Goal: Information Seeking & Learning: Get advice/opinions

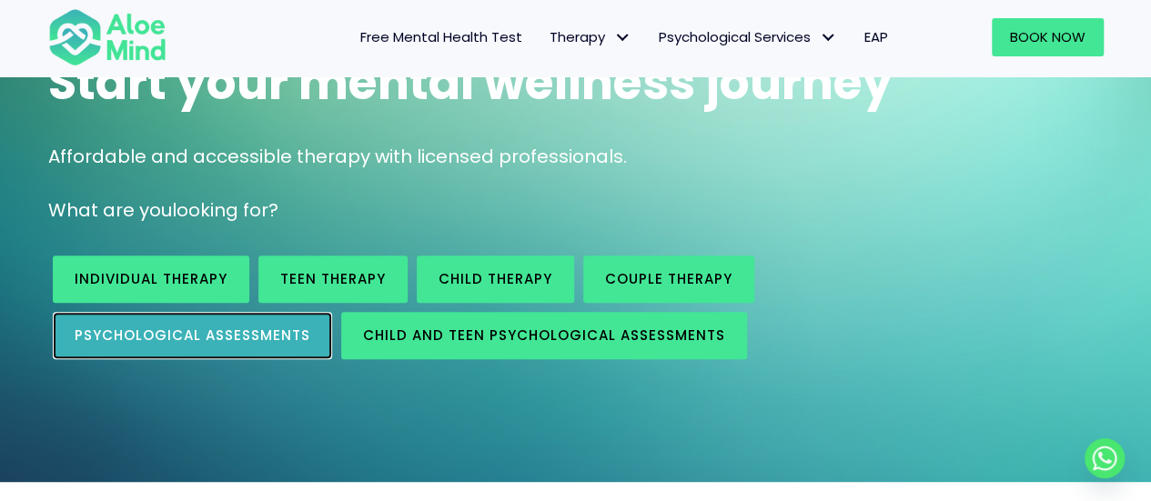
click at [170, 332] on span "Psychological assessments" at bounding box center [193, 335] width 236 height 19
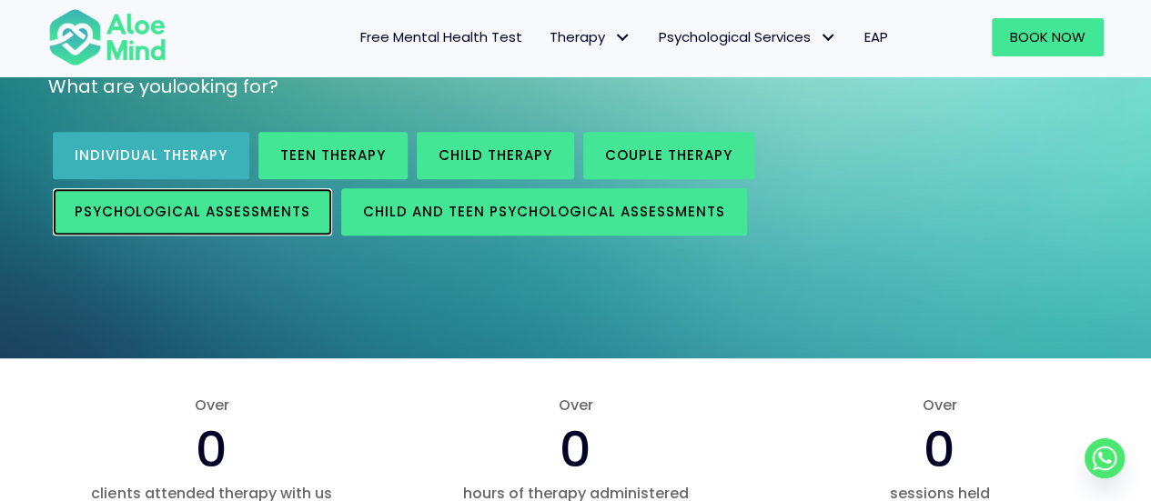
scroll to position [360, 0]
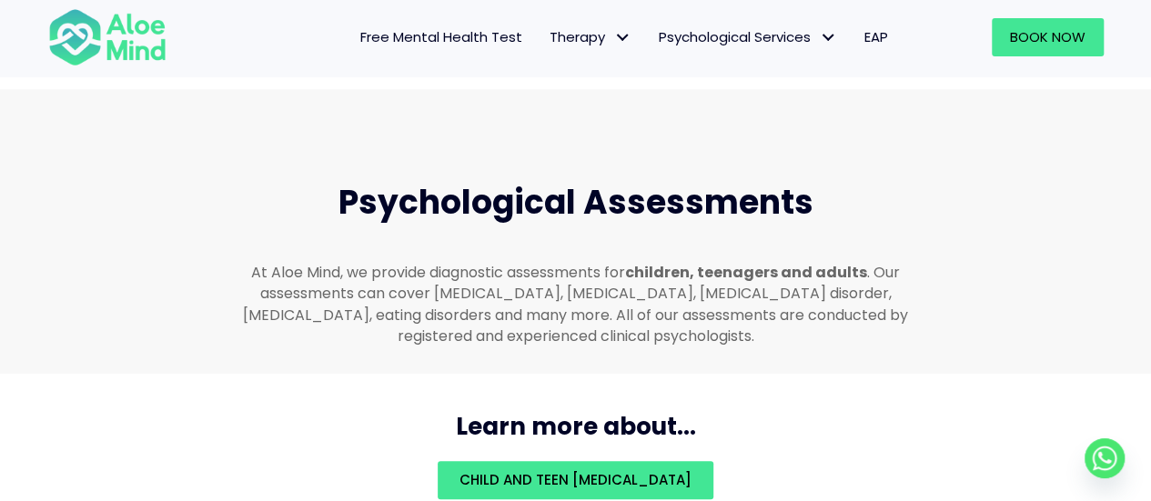
scroll to position [3862, 0]
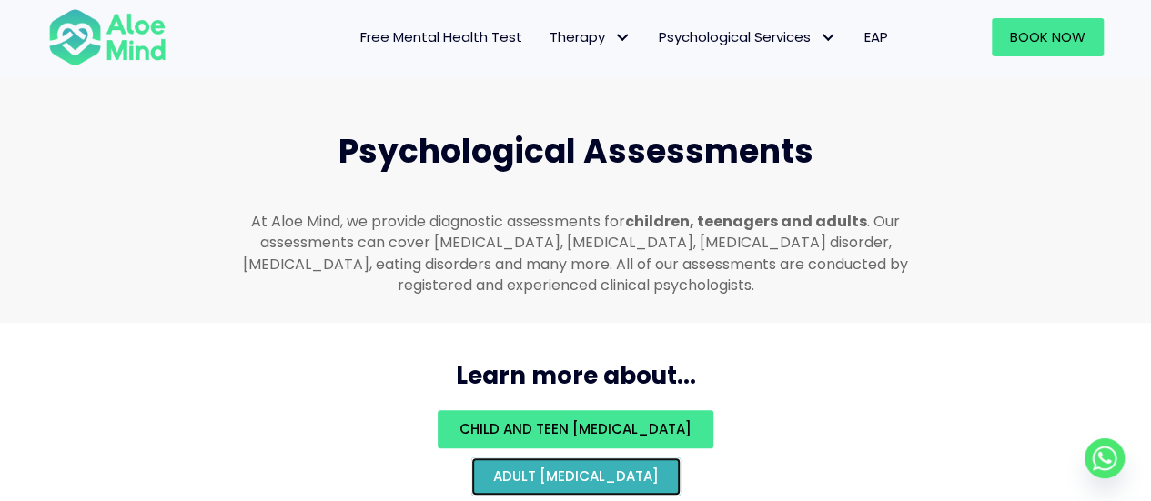
click at [471, 457] on link "Adult psychological assessment" at bounding box center [575, 476] width 209 height 38
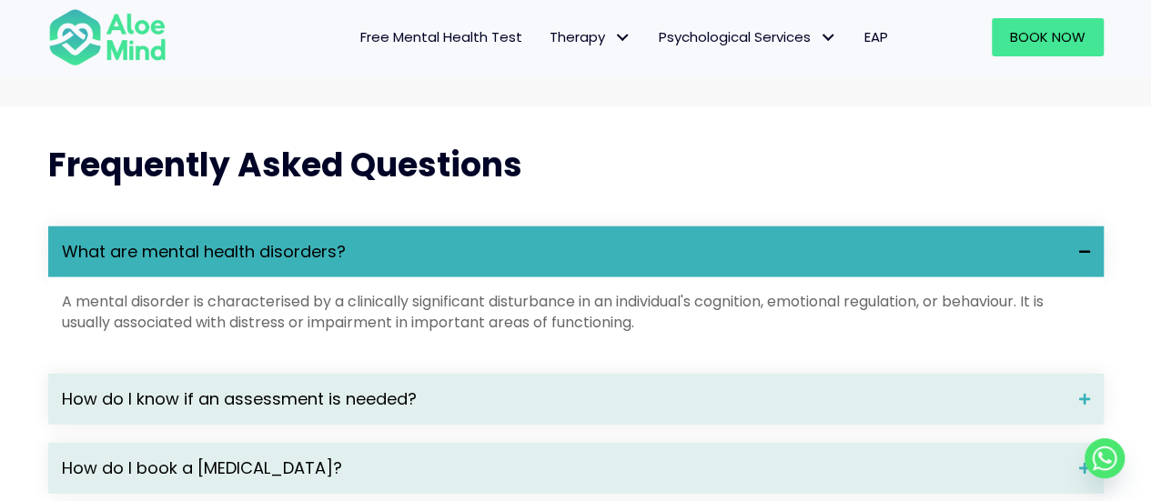
scroll to position [2456, 0]
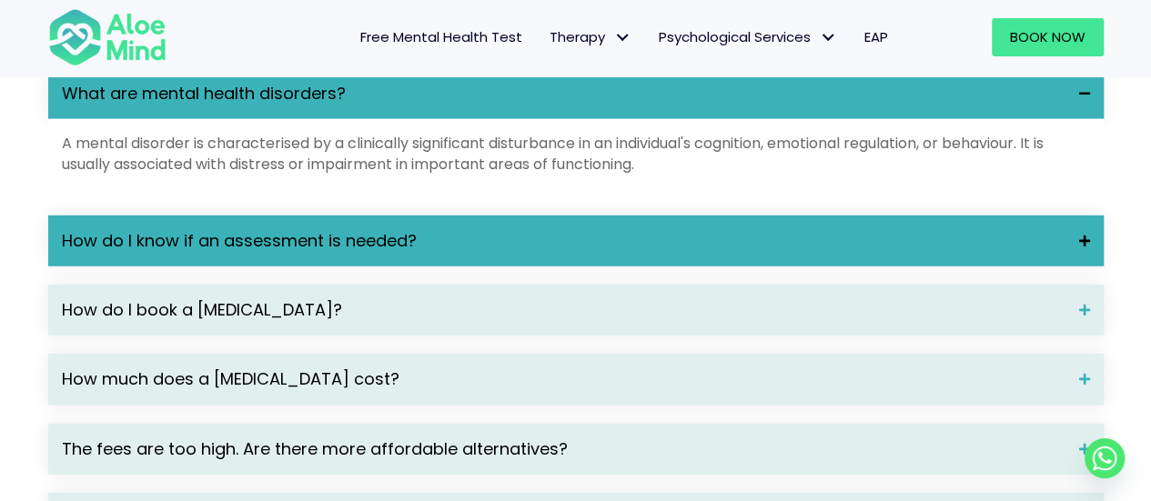
click at [407, 253] on span "How do I know if an assessment is needed?" at bounding box center [563, 241] width 1003 height 24
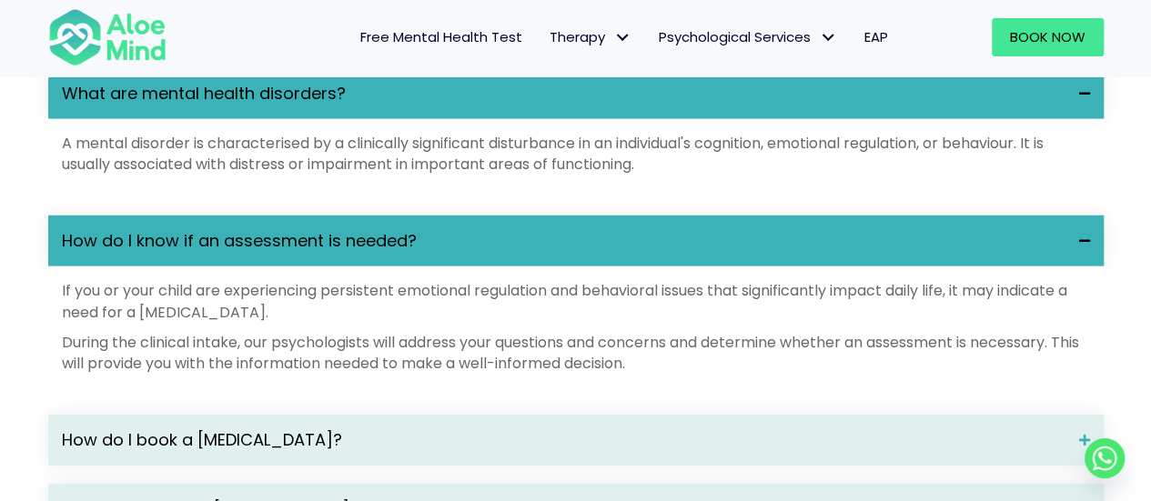
click at [407, 253] on span "How do I know if an assessment is needed?" at bounding box center [563, 241] width 1003 height 24
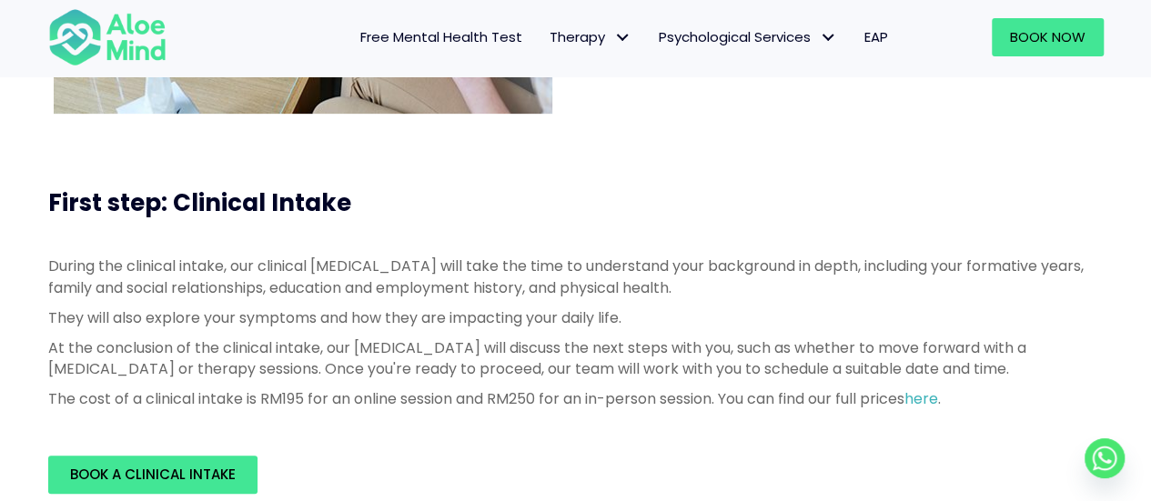
scroll to position [455, 0]
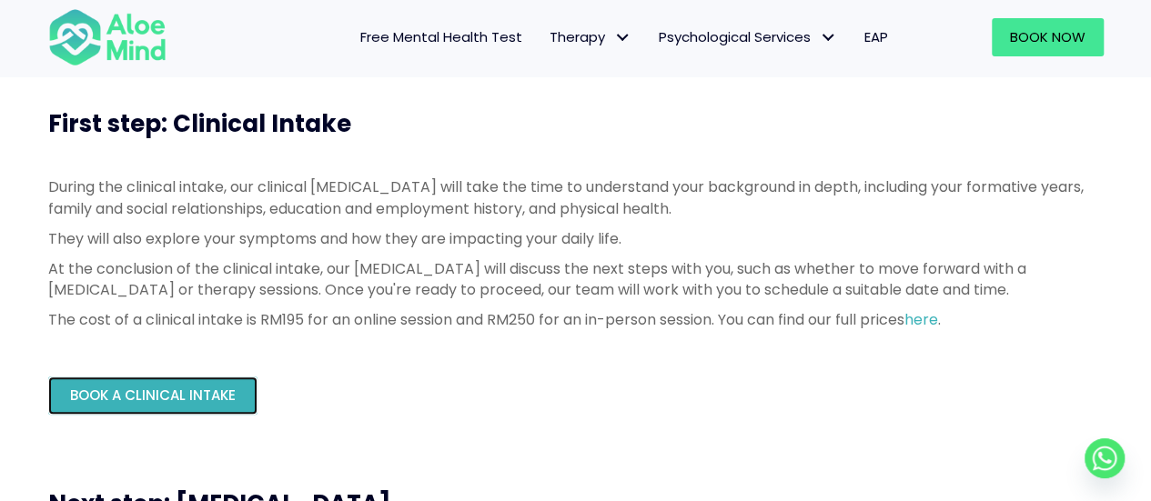
click at [206, 398] on span "Book a Clinical Intake" at bounding box center [153, 395] width 166 height 19
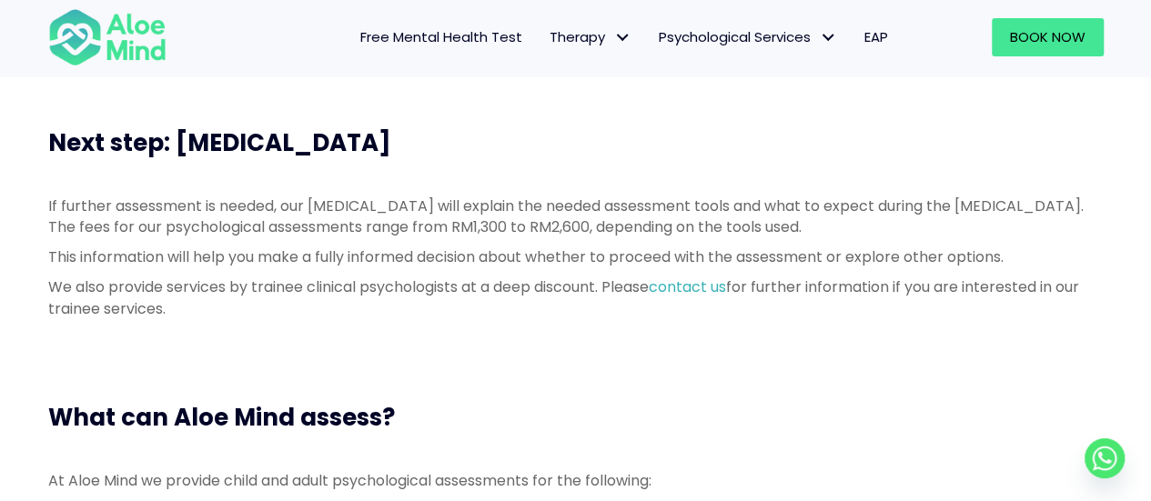
scroll to position [819, 0]
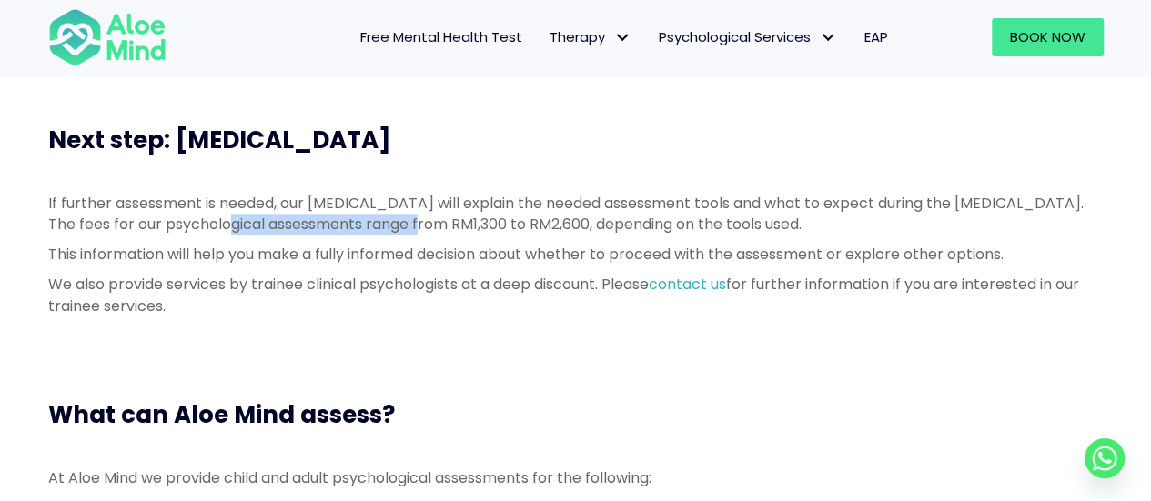
drag, startPoint x: 251, startPoint y: 228, endPoint x: 449, endPoint y: 226, distance: 198.3
click at [449, 226] on p "If further assessment is needed, our psychologist will explain the needed asses…" at bounding box center [575, 214] width 1055 height 42
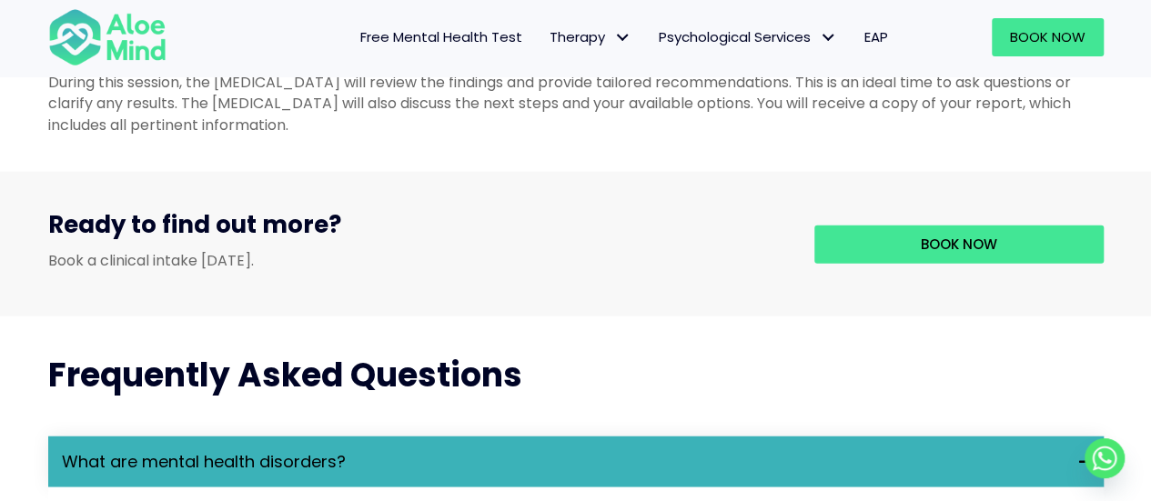
scroll to position [2092, 0]
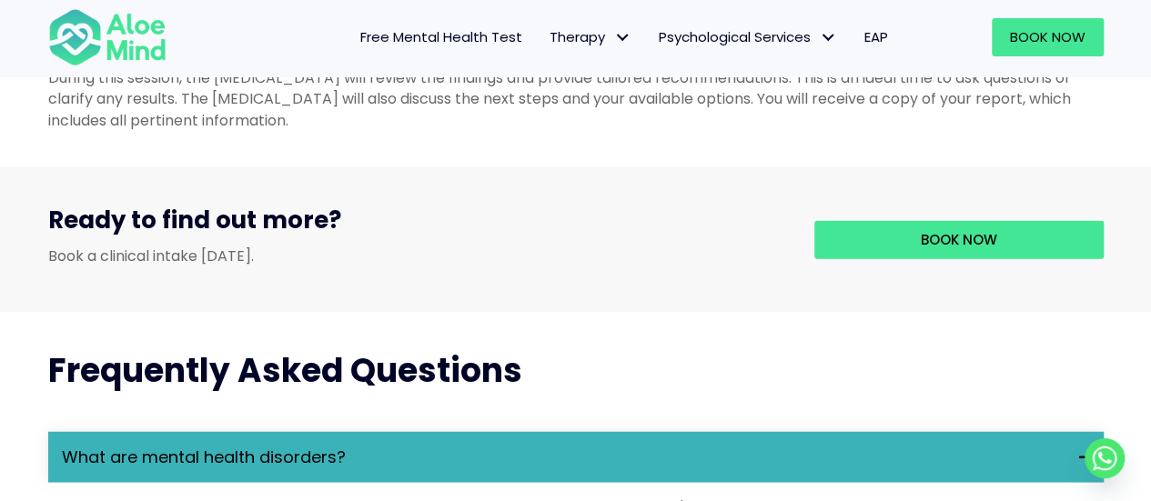
click at [168, 131] on div "During this session, the psychologist will review the findings and provide tail…" at bounding box center [575, 99] width 1055 height 64
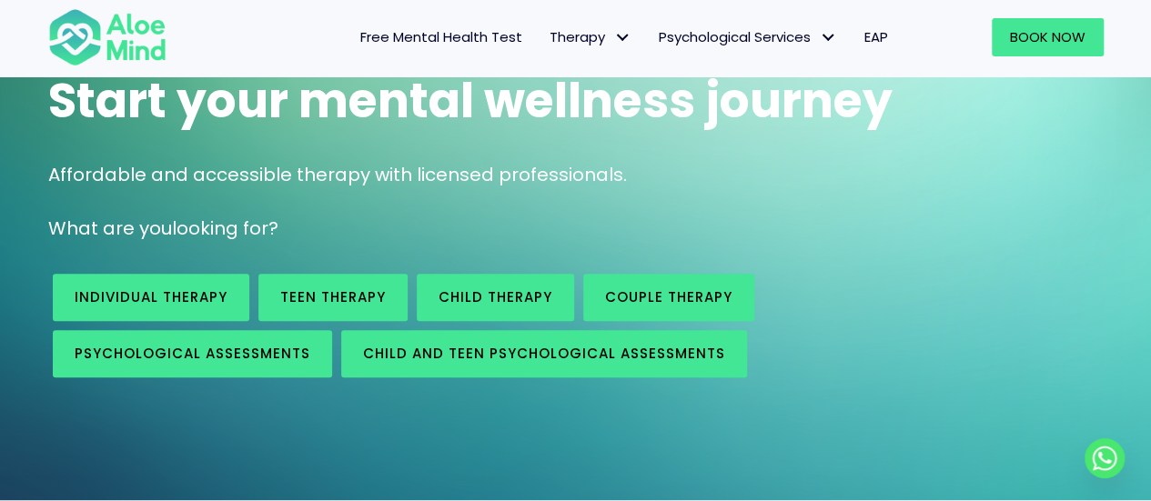
scroll to position [91, 0]
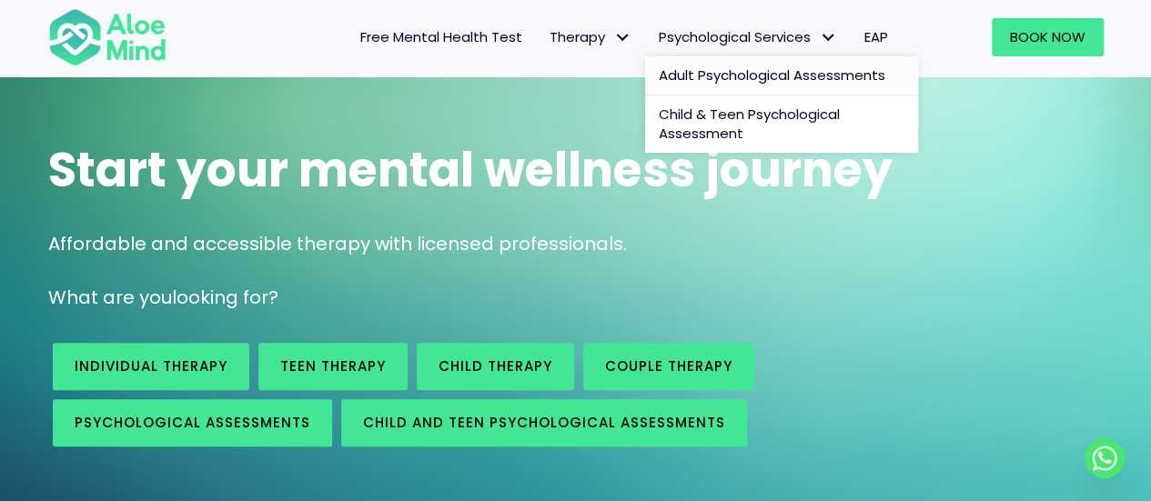
click at [749, 63] on link "Adult Psychological Assessments" at bounding box center [781, 75] width 273 height 39
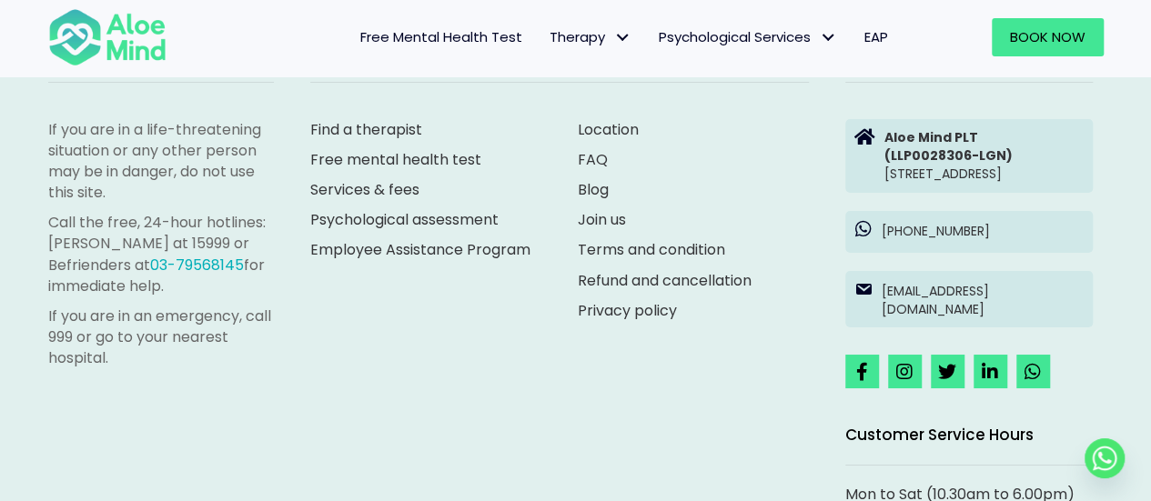
scroll to position [3274, 0]
click at [388, 141] on link "Find a therapist" at bounding box center [366, 130] width 112 height 21
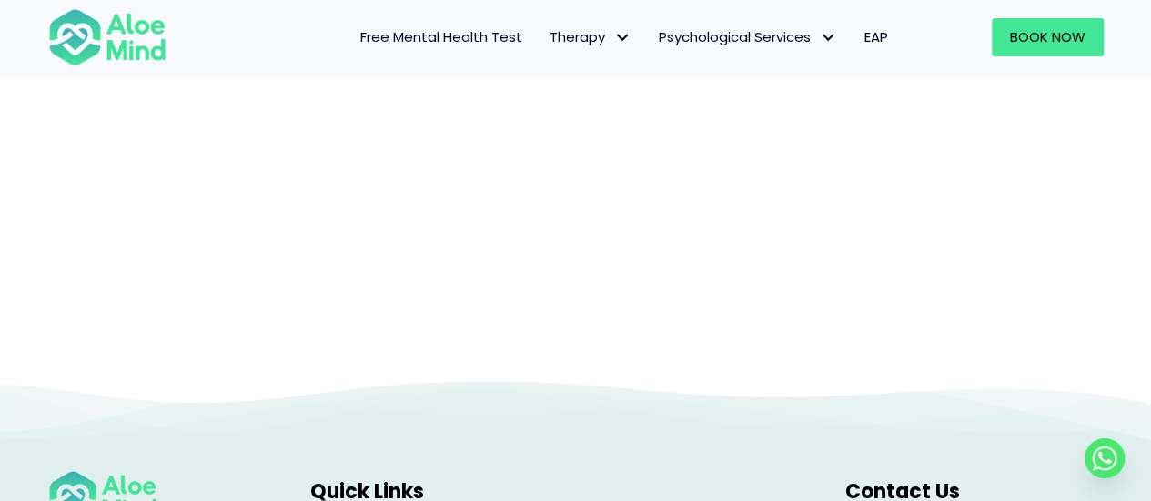
scroll to position [460, 0]
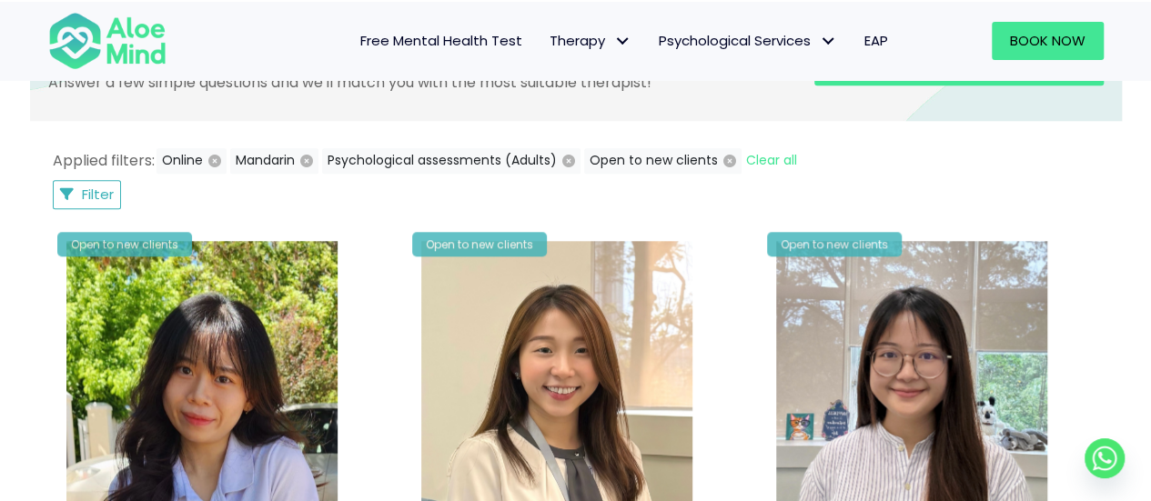
scroll to position [819, 0]
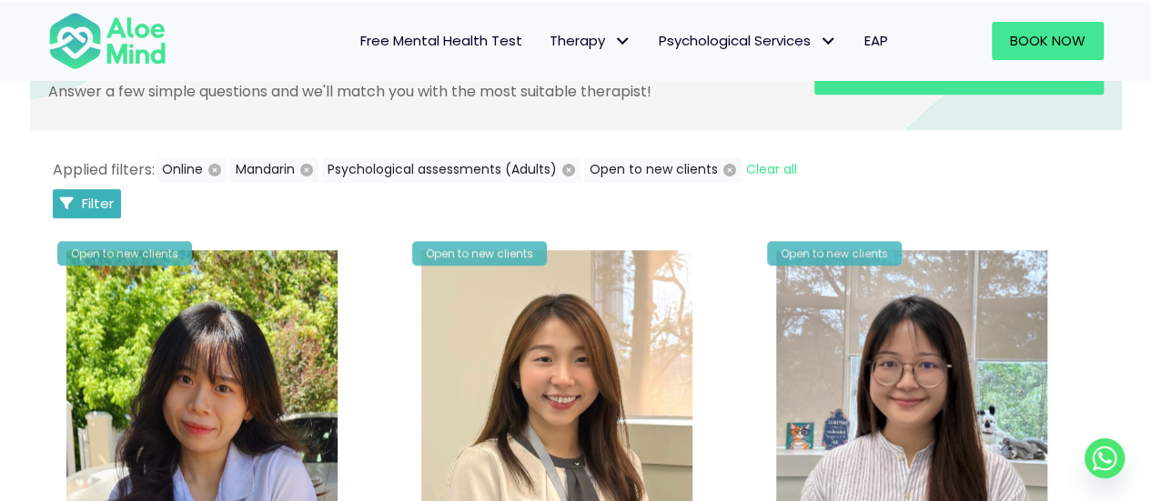
click at [71, 191] on button "Filter" at bounding box center [87, 203] width 69 height 29
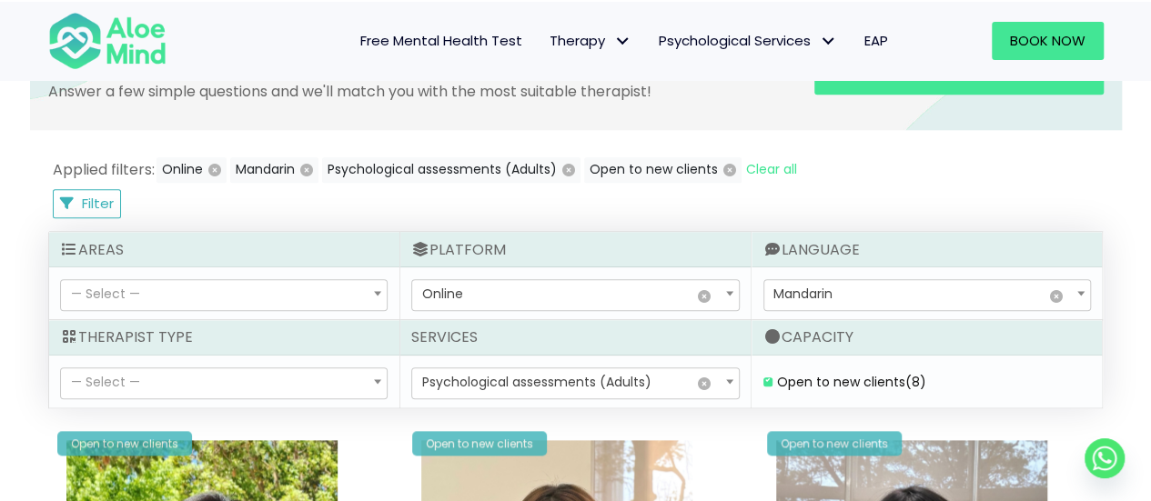
click at [286, 380] on span "— Select —" at bounding box center [224, 383] width 326 height 31
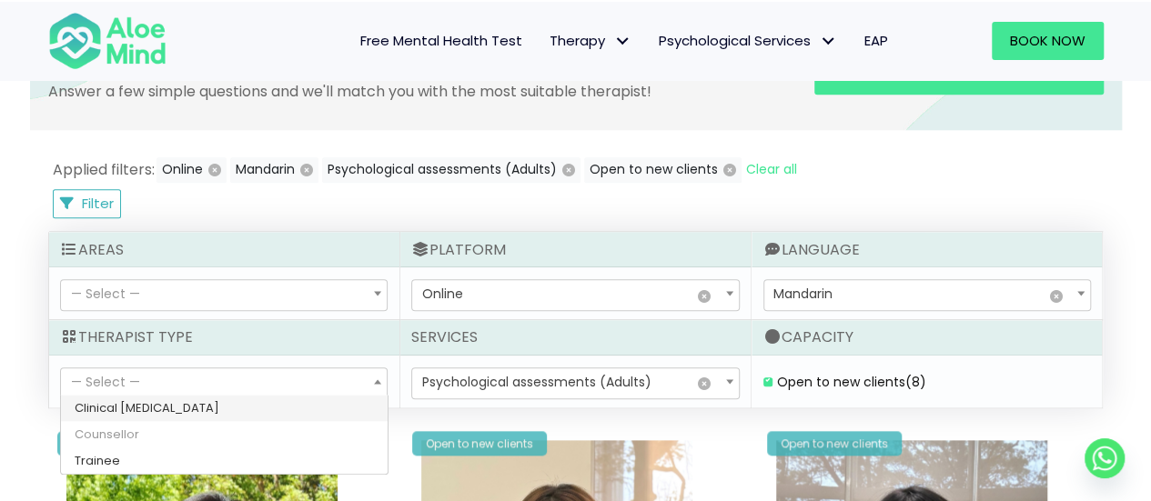
select select "15"
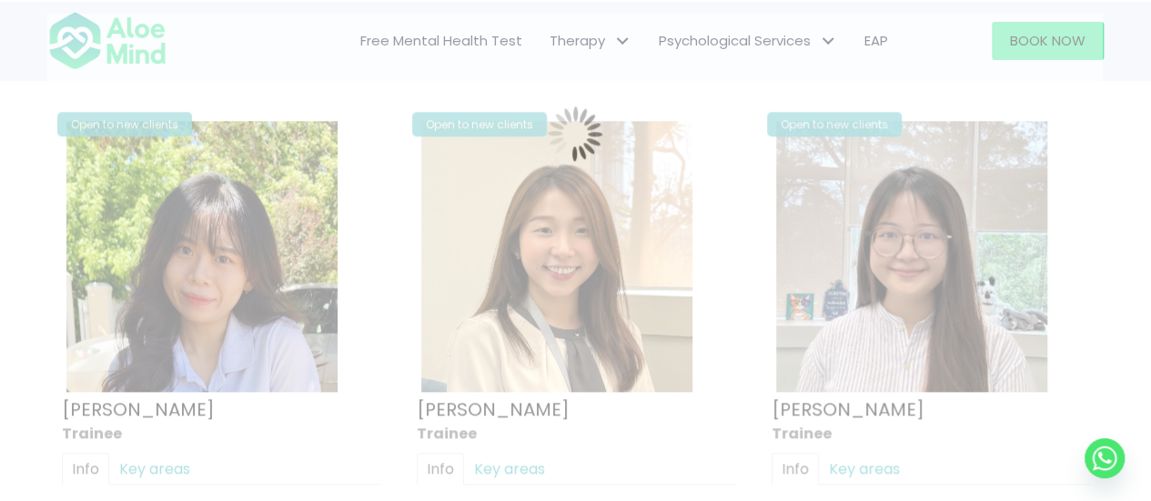
scroll to position [971, 0]
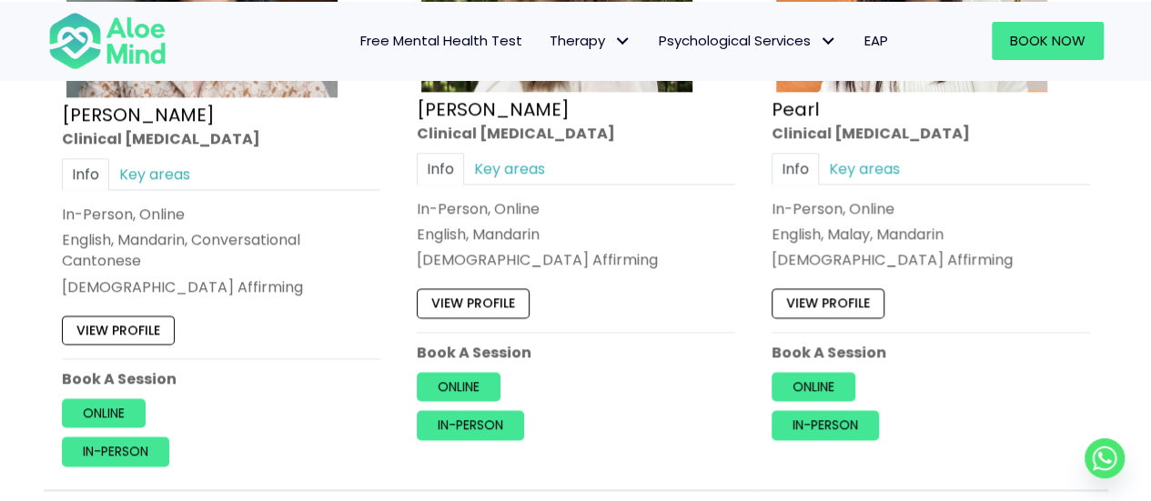
scroll to position [1244, 0]
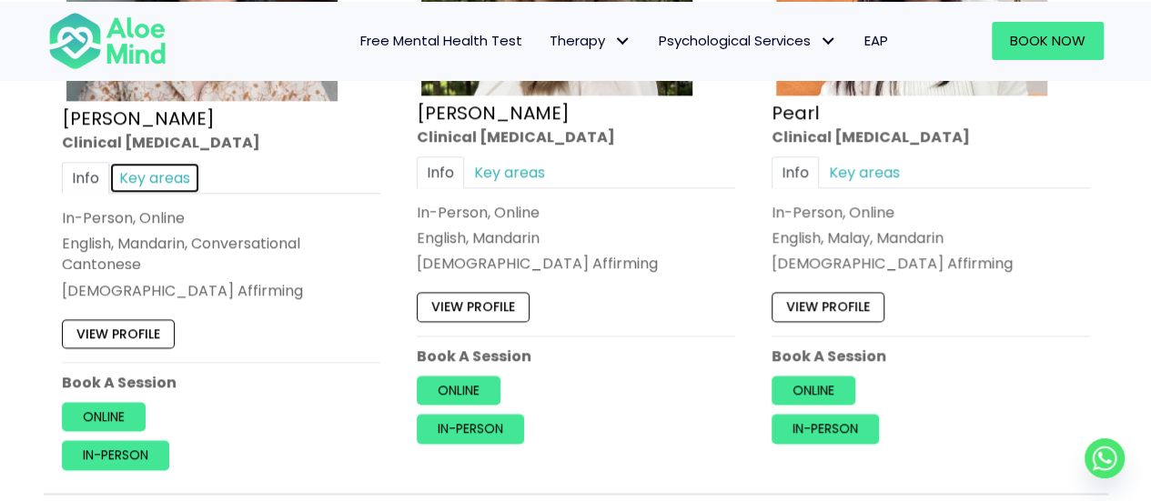
click at [169, 172] on link "Key areas" at bounding box center [154, 178] width 91 height 32
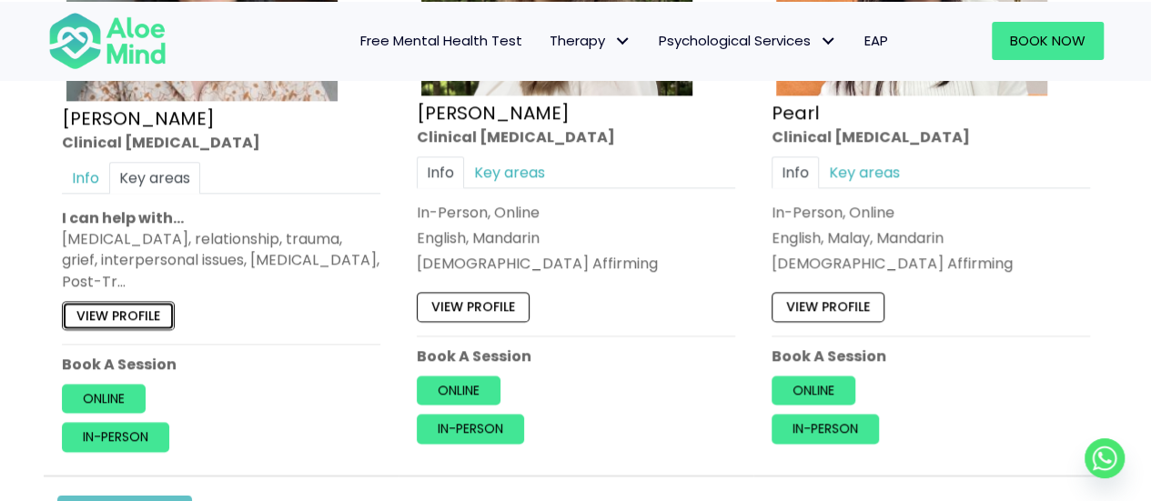
click at [155, 306] on link "View profile" at bounding box center [118, 315] width 113 height 29
click at [515, 296] on link "View profile" at bounding box center [473, 307] width 113 height 29
click at [837, 302] on link "View profile" at bounding box center [827, 307] width 113 height 29
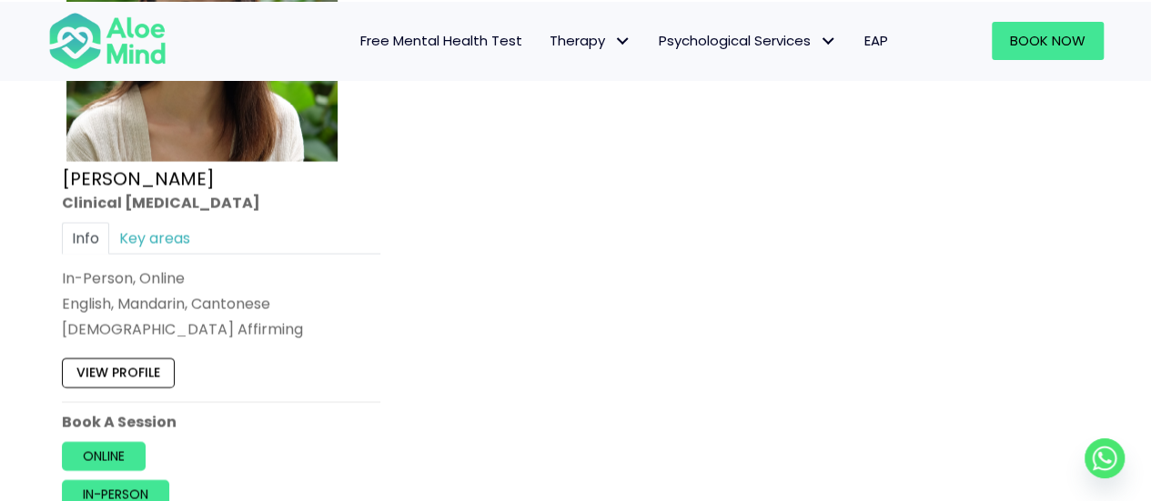
scroll to position [1881, 0]
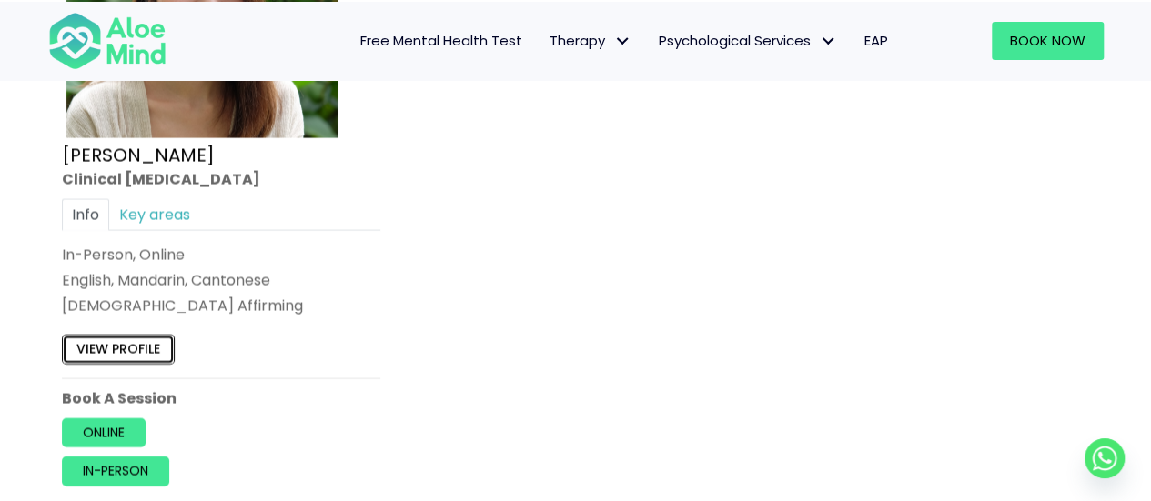
click at [116, 336] on link "View profile" at bounding box center [118, 349] width 113 height 29
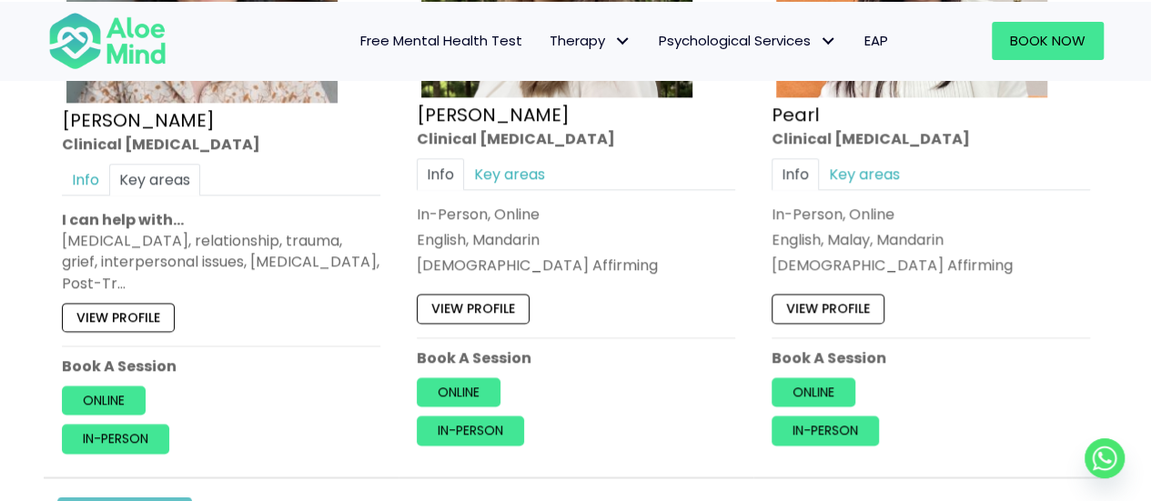
scroll to position [1244, 0]
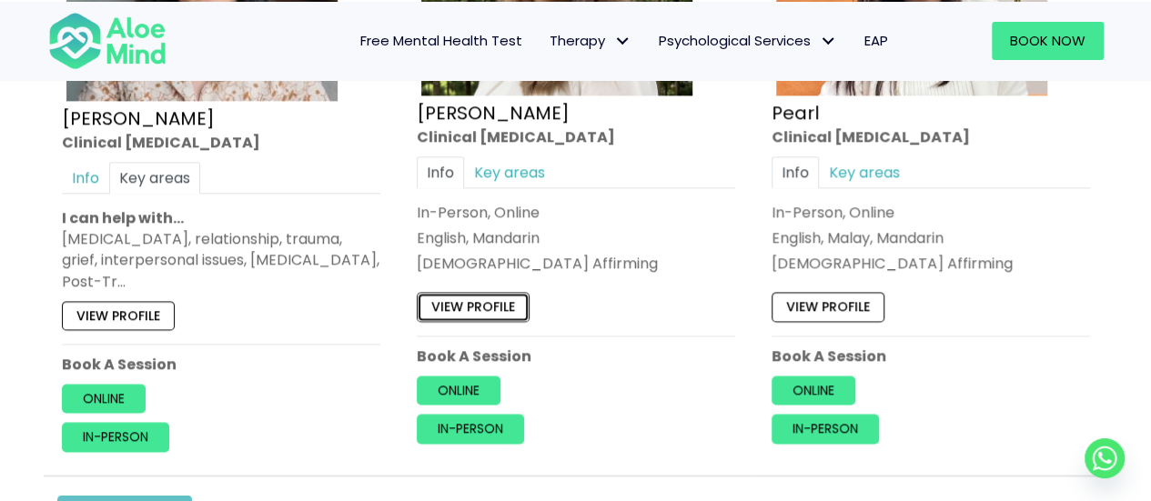
click at [501, 296] on link "View profile" at bounding box center [473, 307] width 113 height 29
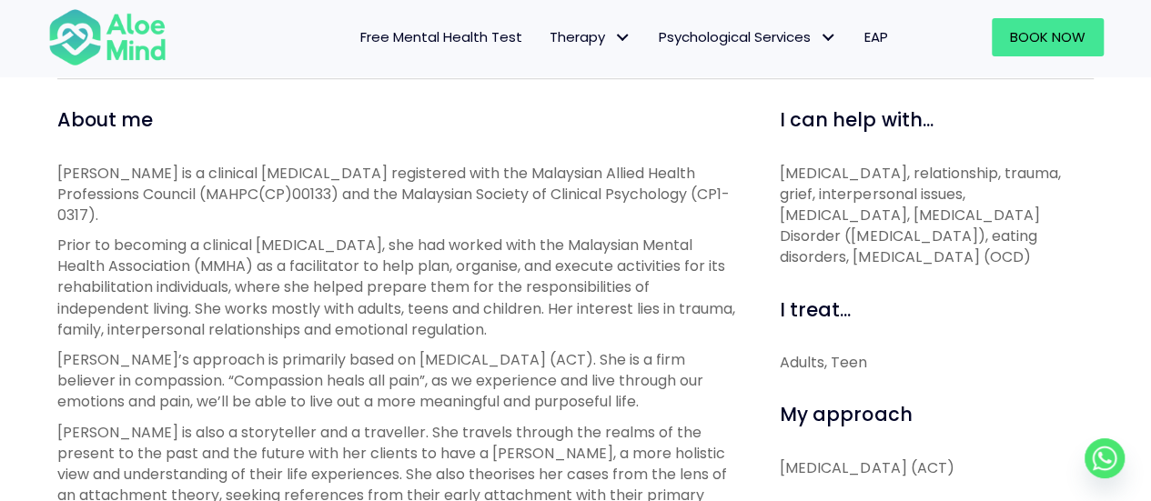
scroll to position [637, 0]
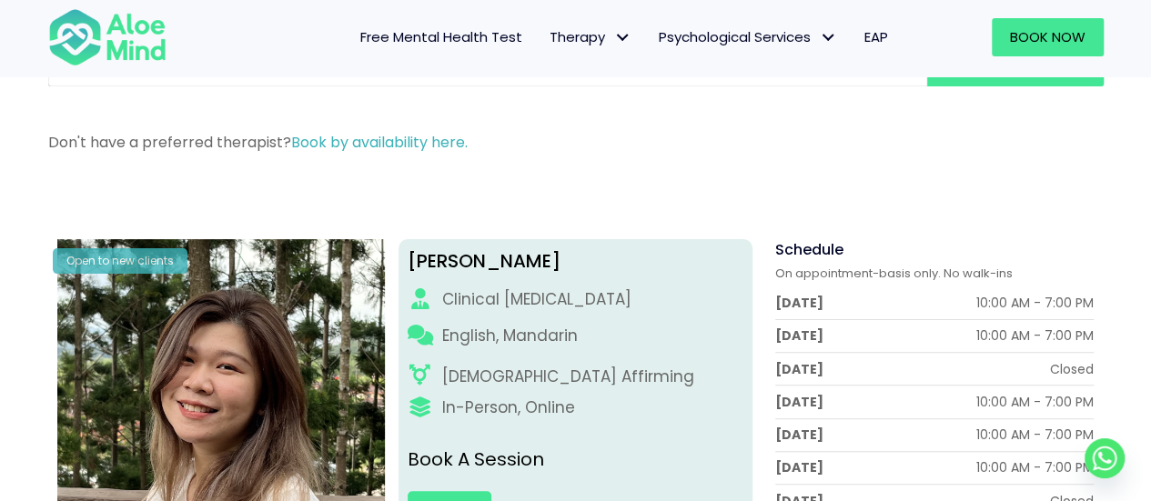
scroll to position [91, 0]
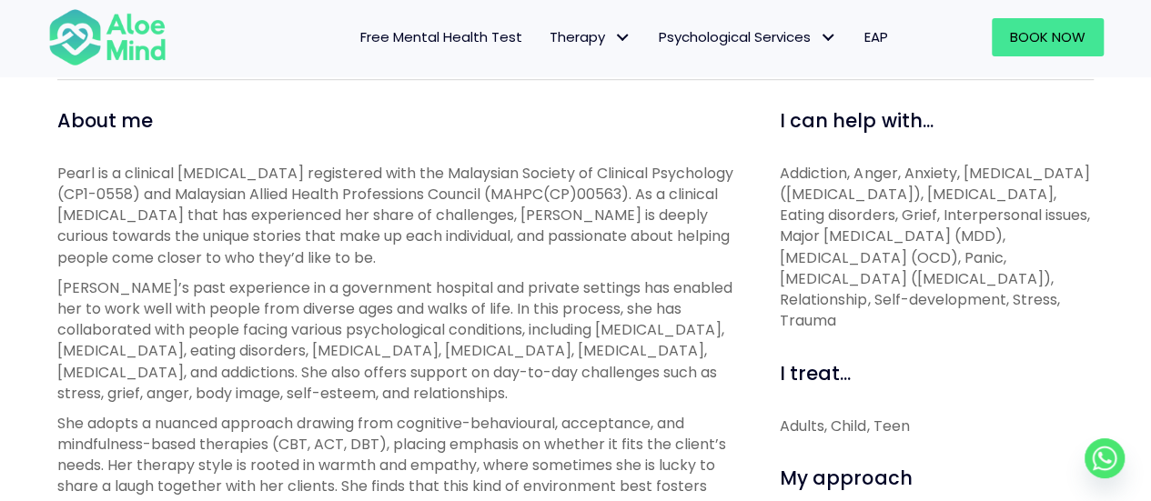
scroll to position [637, 0]
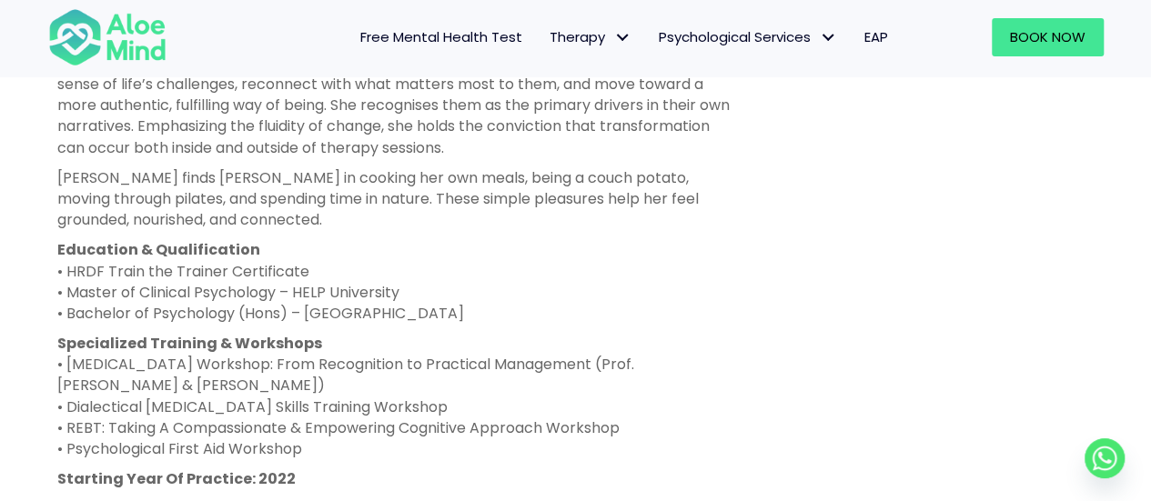
scroll to position [1091, 0]
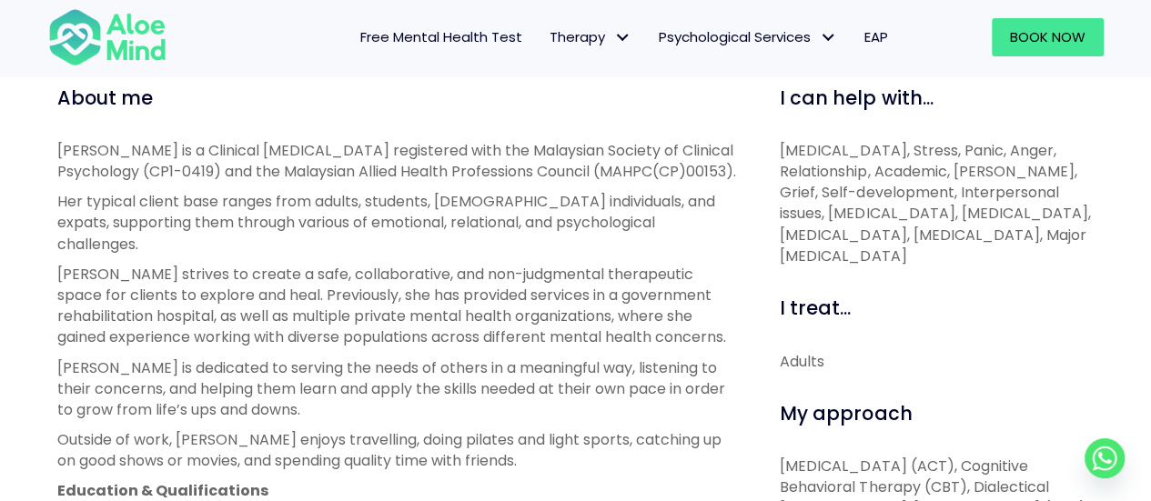
scroll to position [546, 0]
